Goal: Navigation & Orientation: Find specific page/section

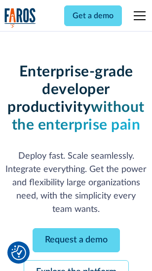
scroll to position [105, 0]
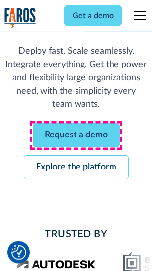
click at [76, 136] on link "Request a demo" at bounding box center [76, 136] width 87 height 24
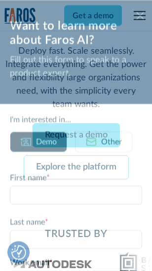
scroll to position [0, 0]
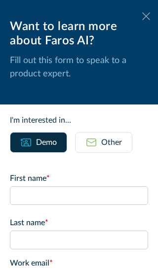
click at [142, 16] on icon at bounding box center [146, 15] width 8 height 7
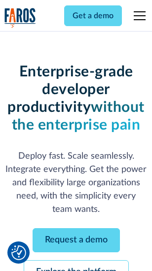
scroll to position [137, 0]
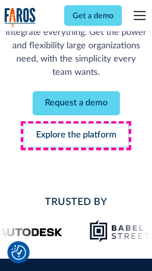
click at [76, 136] on link "Explore the platform" at bounding box center [76, 136] width 105 height 24
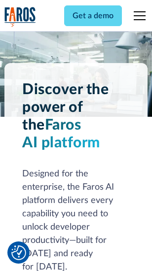
scroll to position [7514, 0]
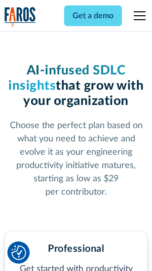
scroll to position [1564, 0]
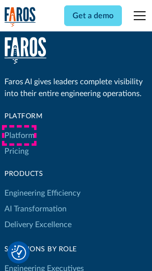
click at [19, 136] on link "Platform" at bounding box center [19, 136] width 30 height 16
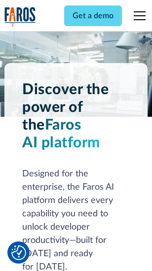
scroll to position [7831, 0]
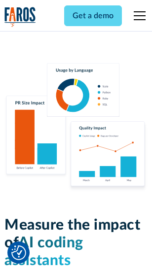
scroll to position [6158, 0]
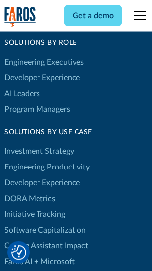
click at [30, 191] on link "DORA Metrics" at bounding box center [29, 199] width 51 height 16
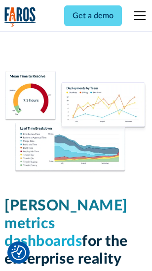
scroll to position [4367, 0]
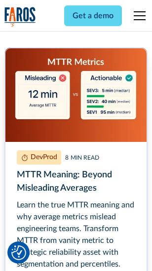
scroll to position [4477, 0]
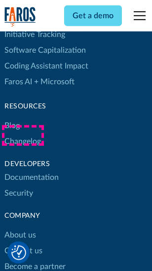
click at [23, 136] on link "Changelog" at bounding box center [22, 142] width 36 height 16
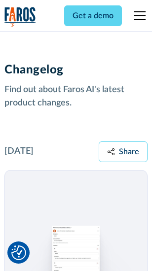
scroll to position [12096, 0]
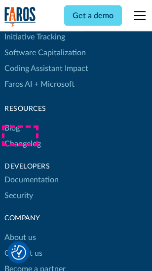
click at [20, 230] on link "About us" at bounding box center [20, 238] width 32 height 16
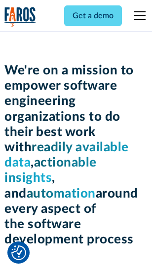
scroll to position [3411, 0]
